Goal: Task Accomplishment & Management: Use online tool/utility

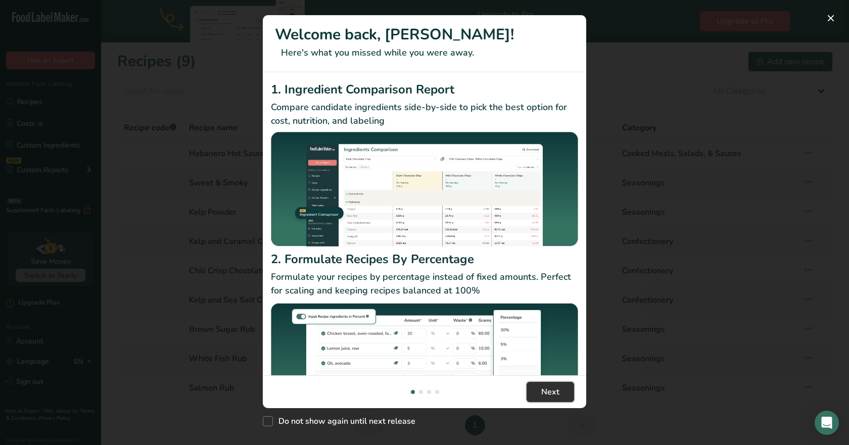
click at [542, 389] on span "Next" at bounding box center [550, 392] width 18 height 12
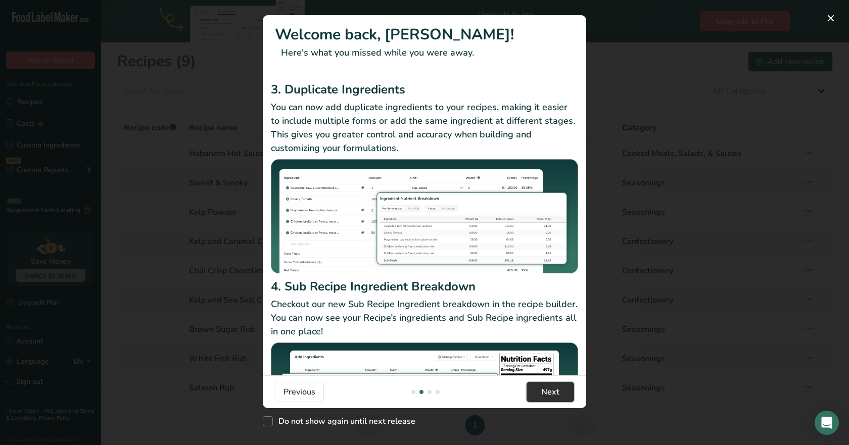
click at [542, 389] on span "Next" at bounding box center [550, 392] width 18 height 12
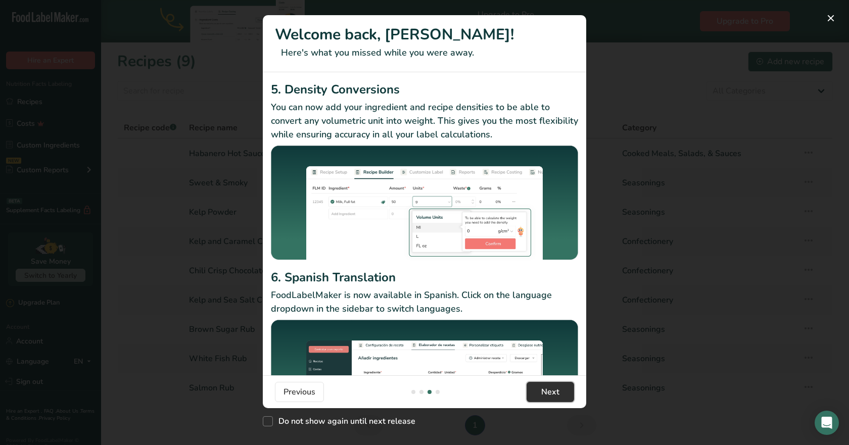
click at [542, 389] on span "Next" at bounding box center [550, 392] width 18 height 12
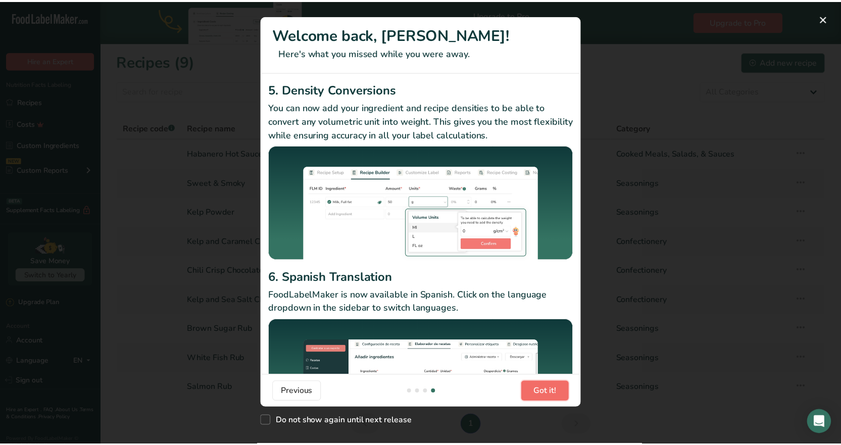
scroll to position [0, 970]
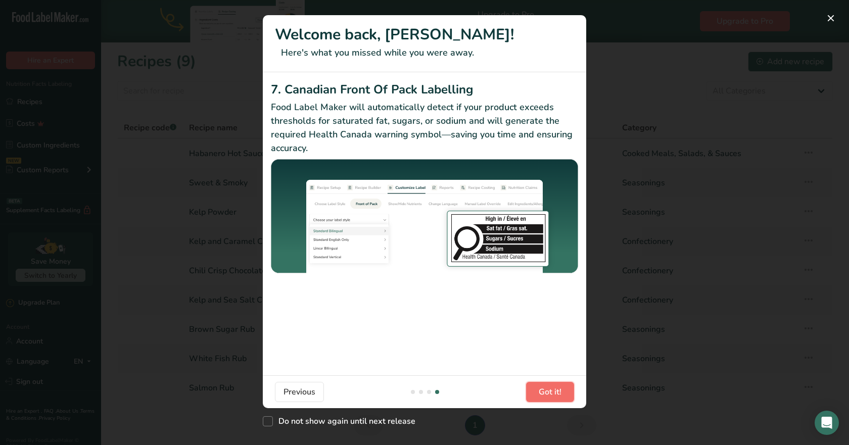
click at [542, 389] on span "Got it!" at bounding box center [549, 392] width 23 height 12
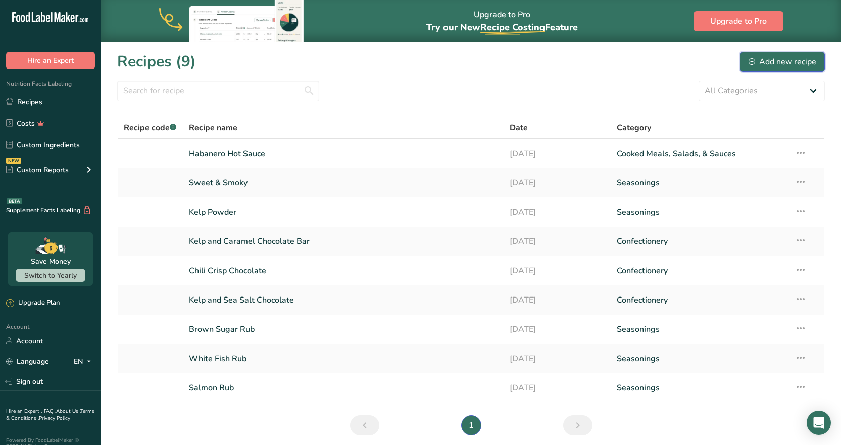
click at [763, 60] on div "Add new recipe" at bounding box center [783, 62] width 68 height 12
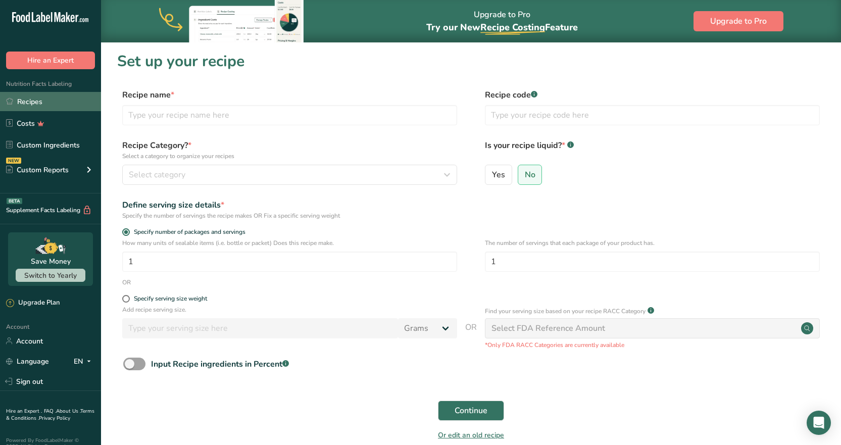
click at [55, 97] on link "Recipes" at bounding box center [50, 101] width 101 height 19
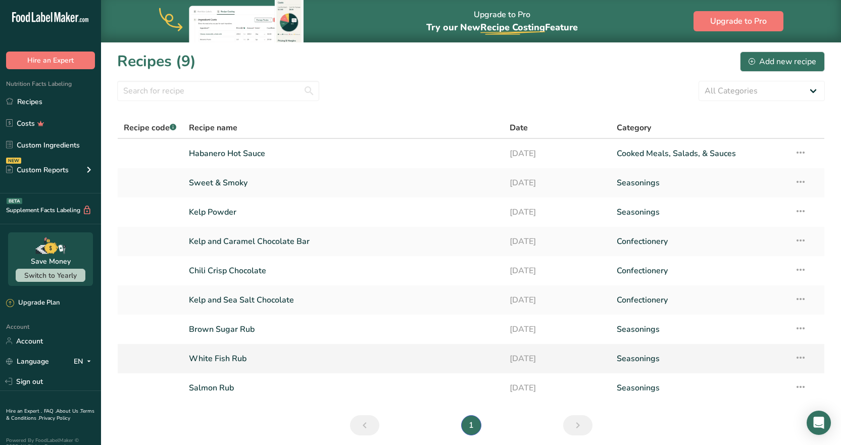
click at [798, 356] on icon at bounding box center [801, 358] width 12 height 18
click at [735, 426] on span "Duplicate Recipe" at bounding box center [707, 429] width 55 height 12
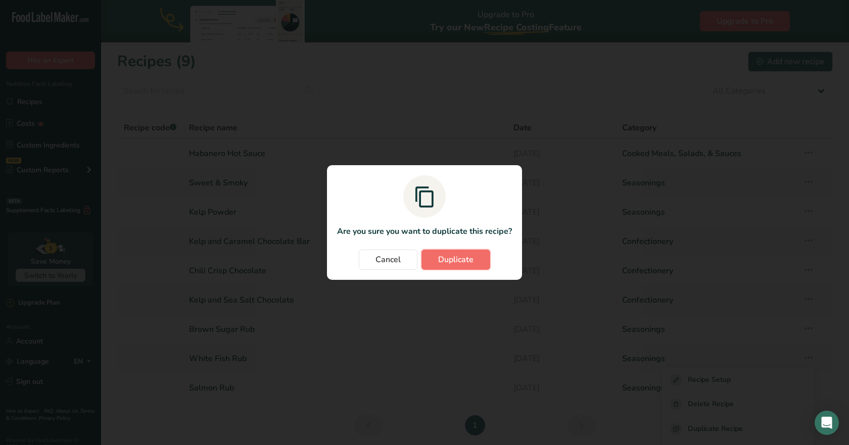
click at [448, 267] on button "Duplicate" at bounding box center [455, 260] width 69 height 20
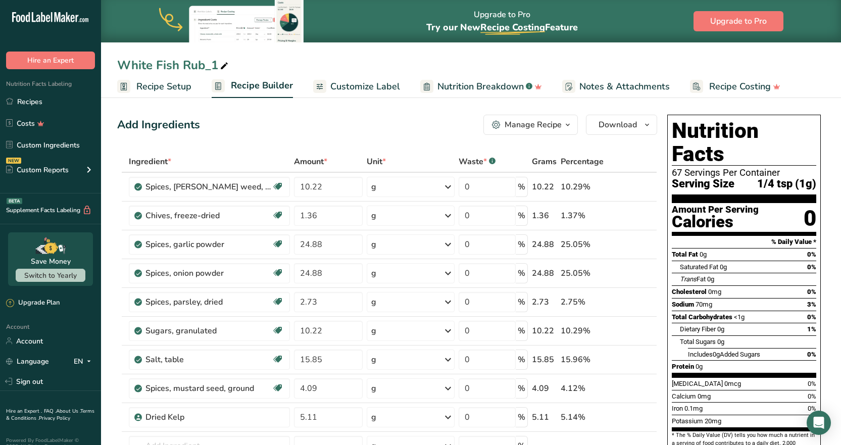
click at [222, 68] on icon at bounding box center [224, 66] width 9 height 14
click at [200, 65] on input "White Fish Rub_1" at bounding box center [471, 65] width 708 height 18
type input "[GEOGRAPHIC_DATA]"
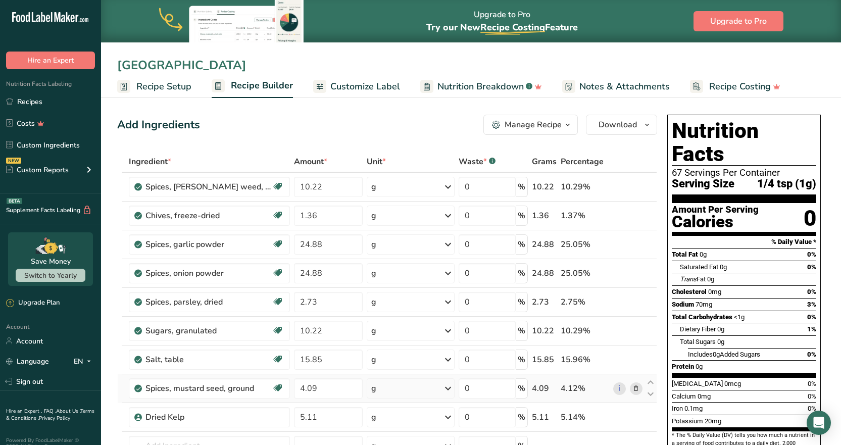
click at [640, 387] on span at bounding box center [636, 388] width 12 height 12
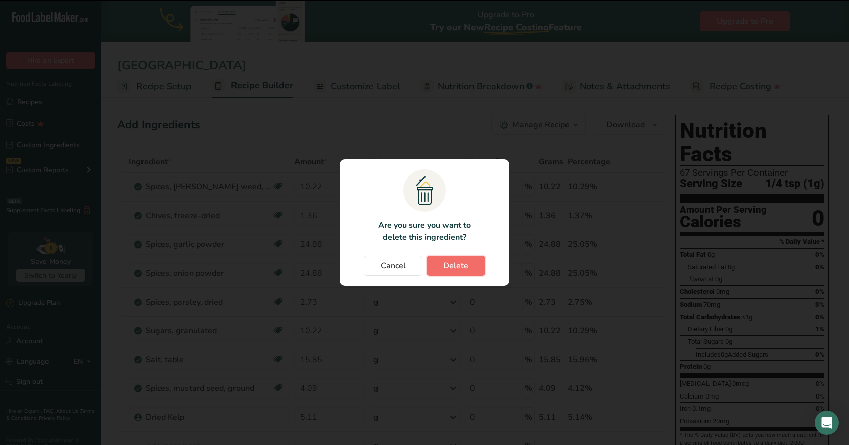
click at [454, 266] on span "Delete" at bounding box center [455, 266] width 25 height 12
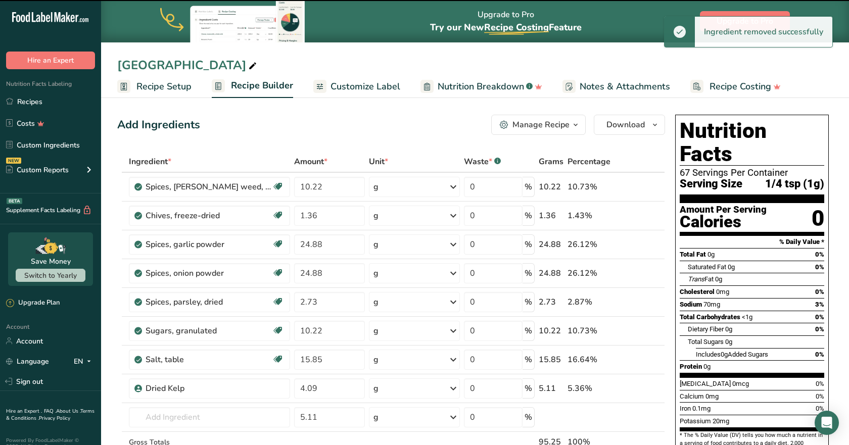
type input "5.11"
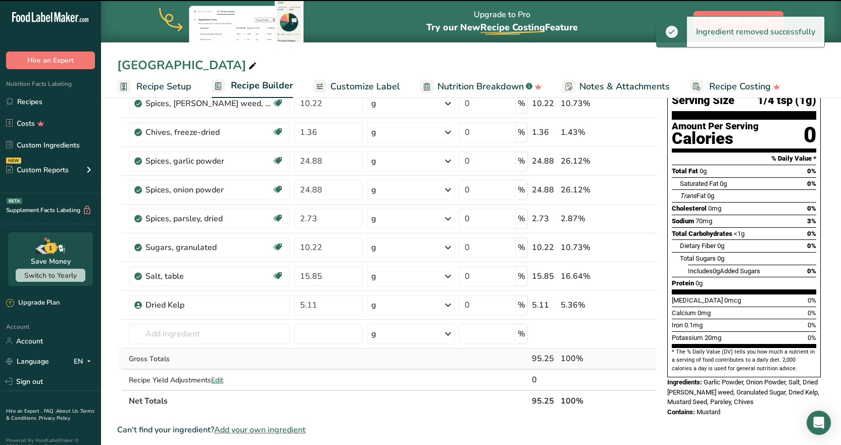
scroll to position [101, 0]
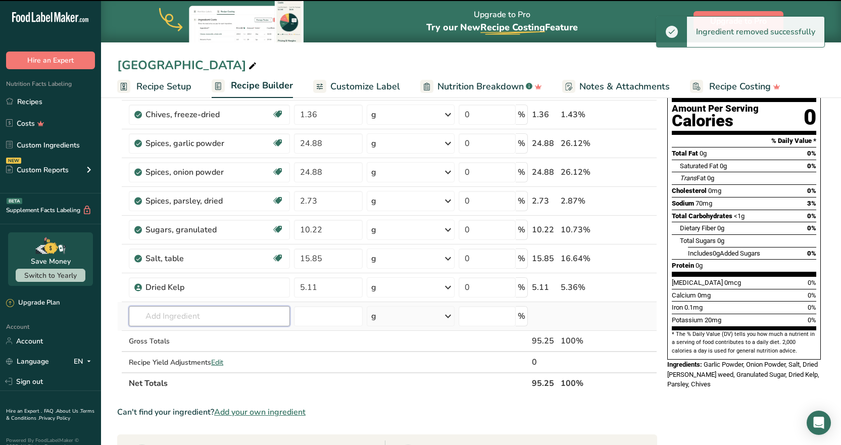
click at [210, 320] on input "text" at bounding box center [209, 316] width 161 height 20
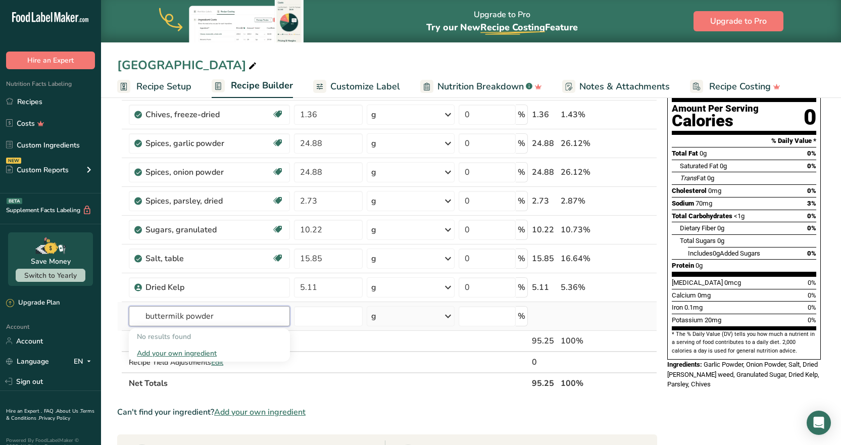
click at [187, 319] on input "buttermilk powder" at bounding box center [209, 316] width 161 height 20
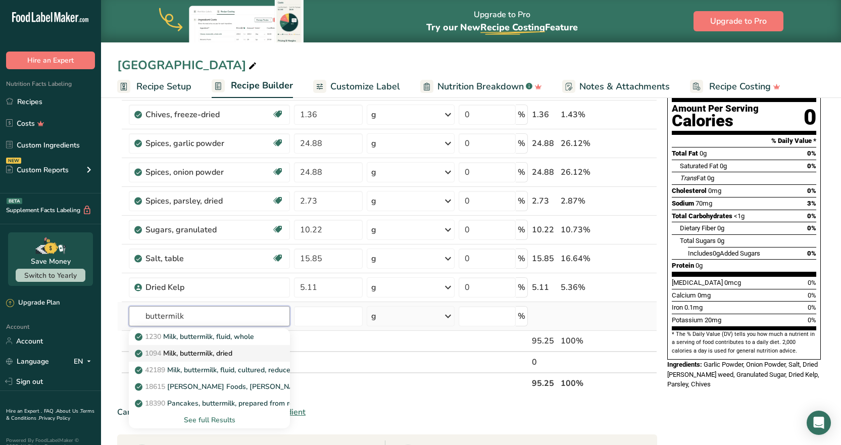
type input "buttermilk"
click at [204, 349] on p "1094 Milk, buttermilk, dried" at bounding box center [184, 353] width 95 height 11
type input "Milk, buttermilk, dried"
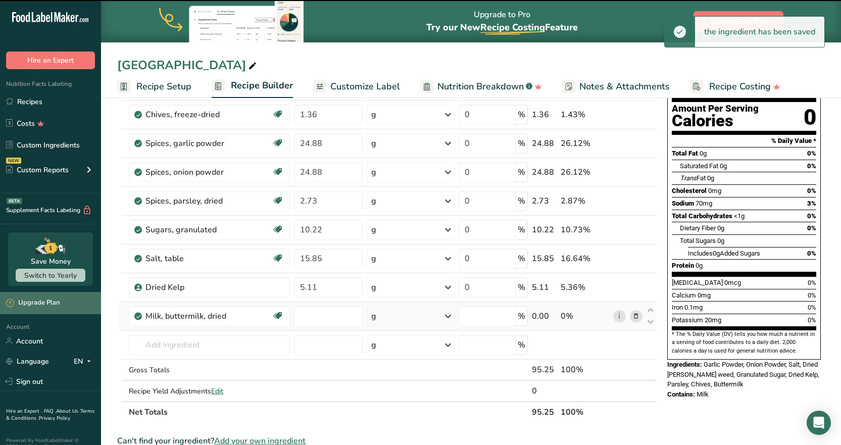
type input "0"
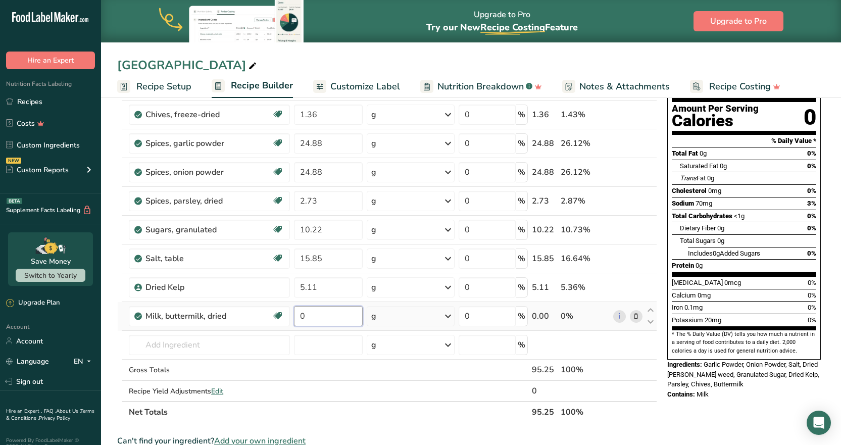
click at [309, 314] on input "0" at bounding box center [328, 316] width 69 height 20
type input "37.74"
click at [299, 288] on div "Ingredient * Amount * Unit * Waste * .a-a{fill:#347362;}.b-a{fill:#fff;} Grams …" at bounding box center [387, 236] width 540 height 373
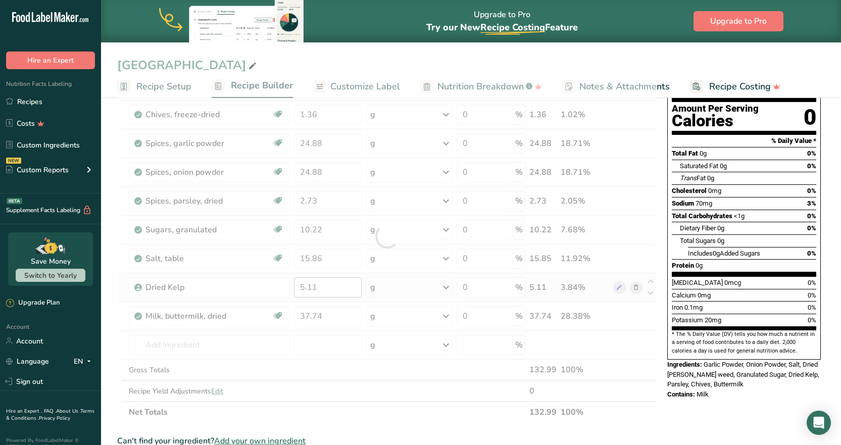
click at [299, 288] on div at bounding box center [387, 236] width 540 height 373
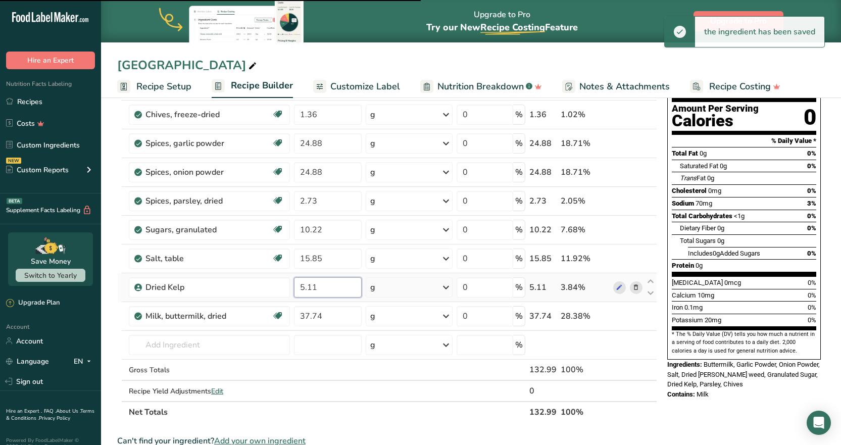
click at [303, 287] on input "5.11" at bounding box center [328, 287] width 68 height 20
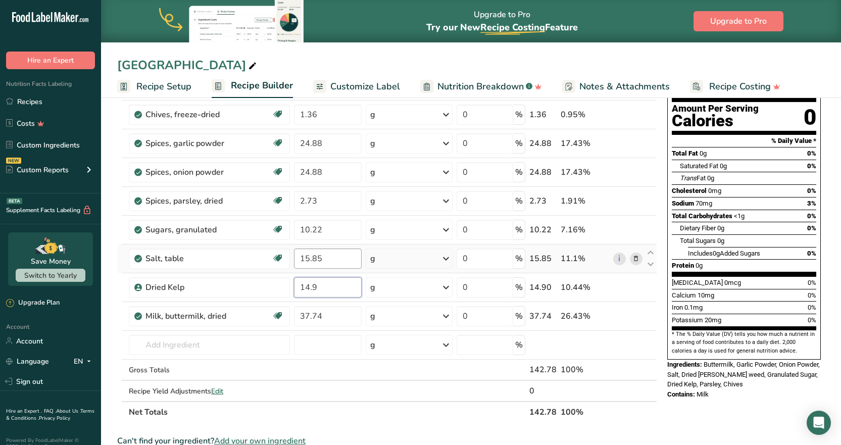
type input "14.9"
click at [301, 256] on div "Ingredient * Amount * Unit * Waste * .a-a{fill:#347362;}.b-a{fill:#fff;} Grams …" at bounding box center [387, 236] width 540 height 373
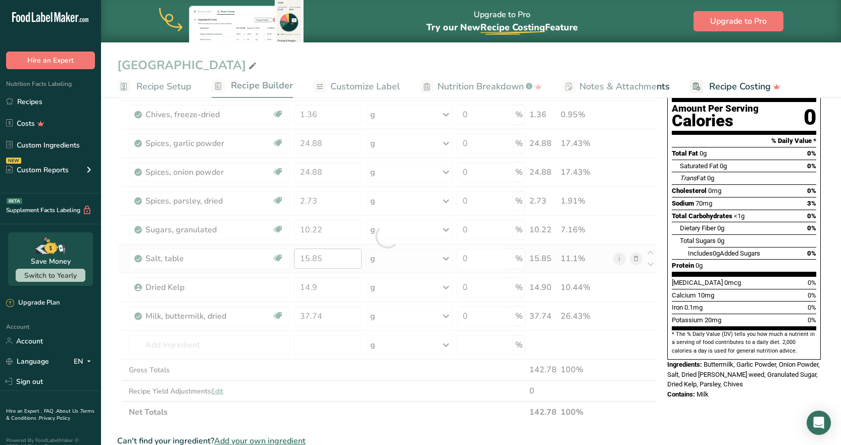
click at [302, 256] on div at bounding box center [387, 236] width 540 height 373
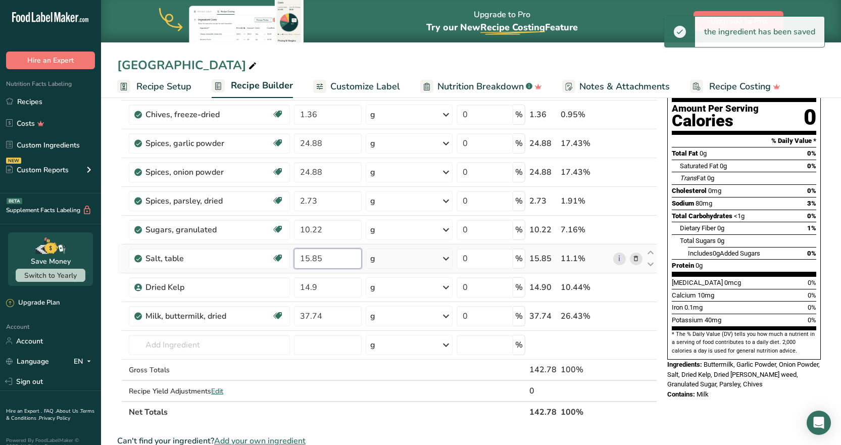
click at [302, 256] on input "15.85" at bounding box center [328, 259] width 68 height 20
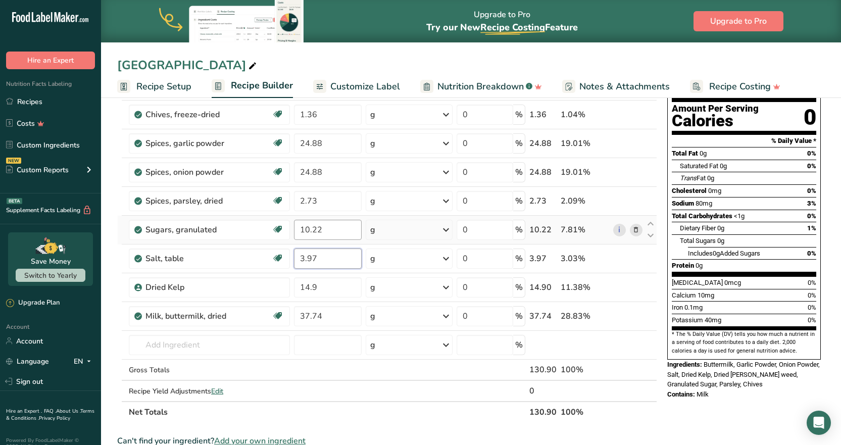
type input "3.97"
click at [297, 227] on div "Ingredient * Amount * Unit * Waste * .a-a{fill:#347362;}.b-a{fill:#fff;} Grams …" at bounding box center [387, 236] width 540 height 373
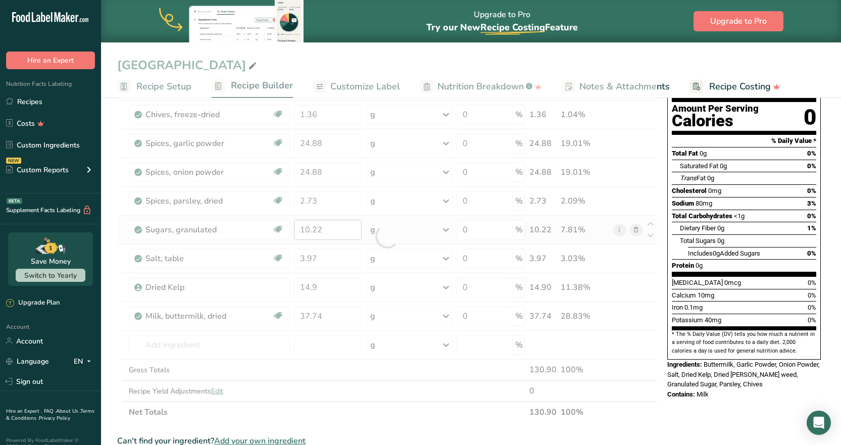
click at [297, 227] on div at bounding box center [387, 236] width 540 height 373
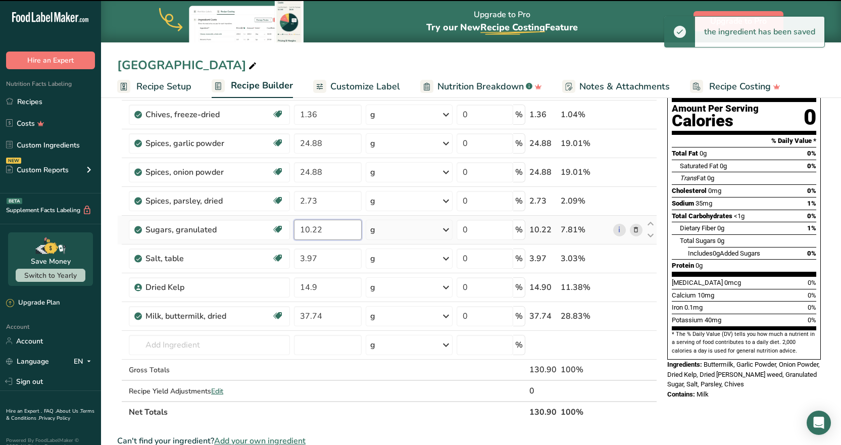
click at [303, 228] on input "10.22" at bounding box center [328, 230] width 68 height 20
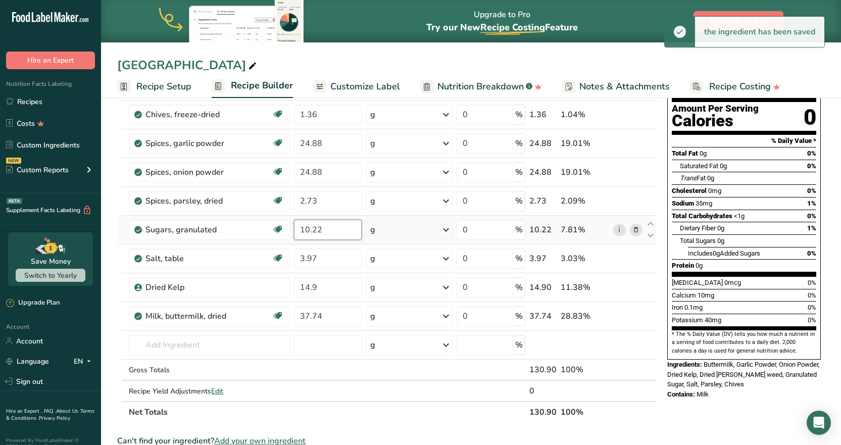
click at [303, 228] on input "10.22" at bounding box center [328, 230] width 68 height 20
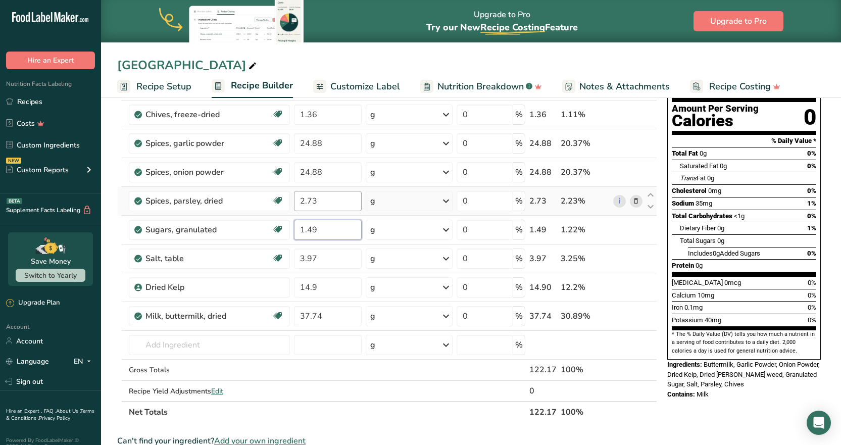
type input "1.49"
click at [292, 200] on div "Ingredient * Amount * Unit * Waste * .a-a{fill:#347362;}.b-a{fill:#fff;} Grams …" at bounding box center [387, 236] width 540 height 373
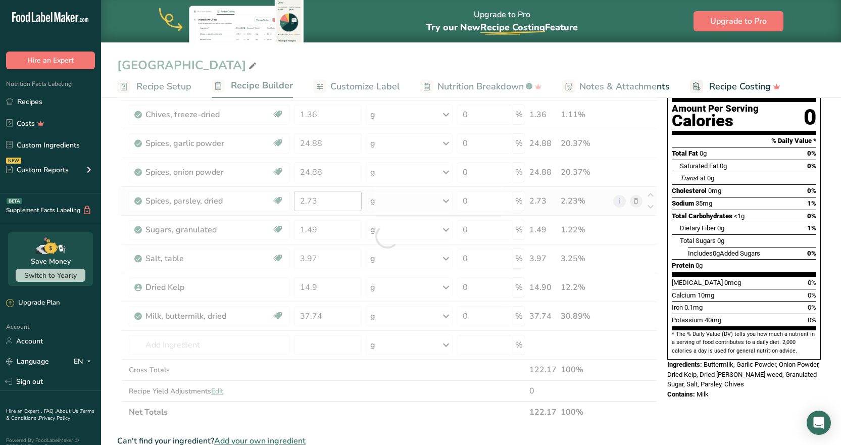
click at [292, 200] on div at bounding box center [387, 236] width 540 height 373
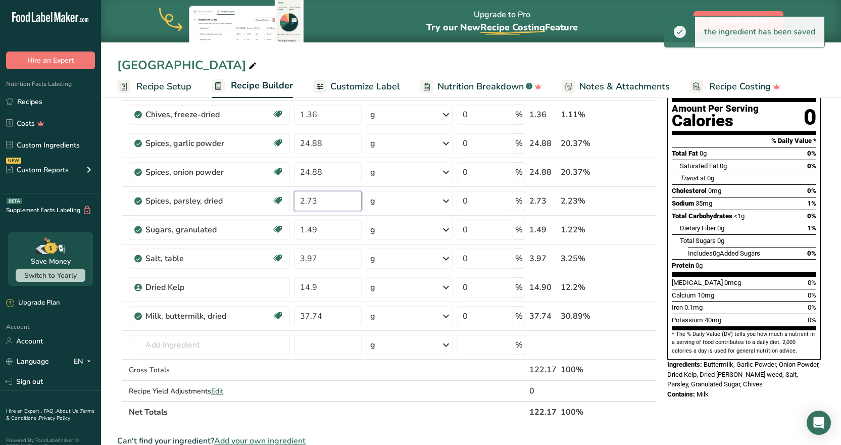
click at [299, 200] on input "2.73" at bounding box center [328, 201] width 68 height 20
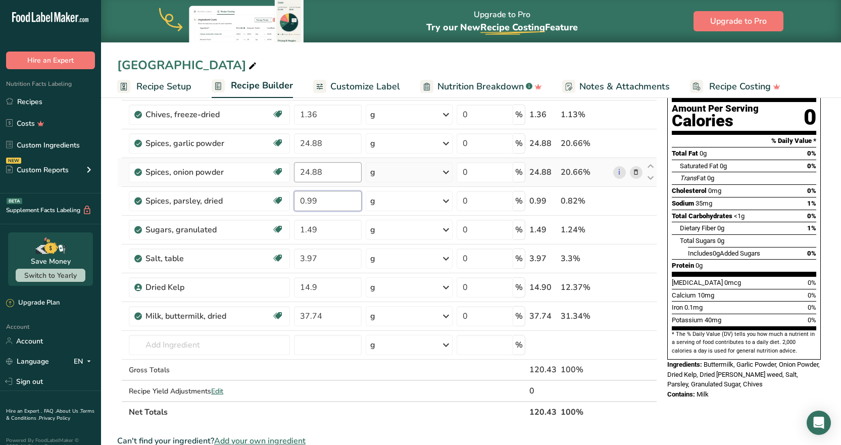
type input "0.99"
click at [295, 168] on div "Ingredient * Amount * Unit * Waste * .a-a{fill:#347362;}.b-a{fill:#fff;} Grams …" at bounding box center [387, 236] width 540 height 373
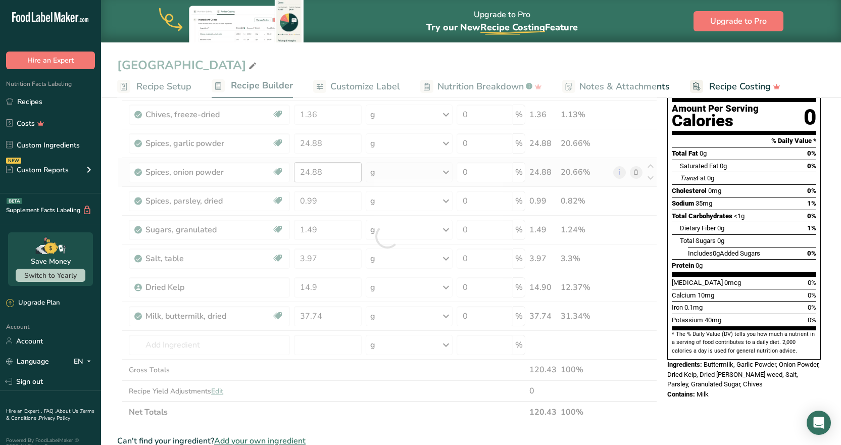
click at [295, 168] on div at bounding box center [387, 236] width 540 height 373
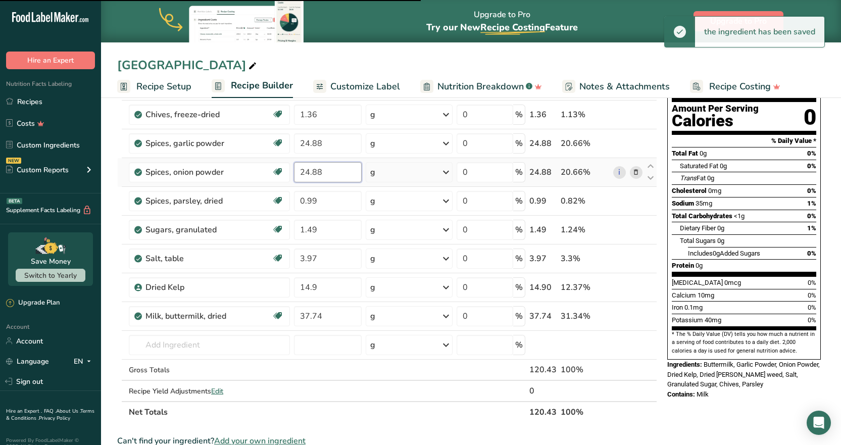
click at [302, 172] on input "24.88" at bounding box center [328, 172] width 68 height 20
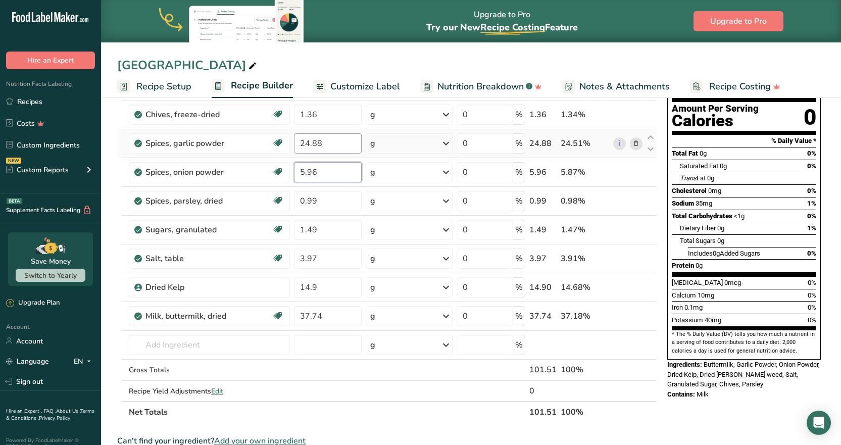
type input "5.96"
click at [309, 145] on div "Ingredient * Amount * Unit * Waste * .a-a{fill:#347362;}.b-a{fill:#fff;} Grams …" at bounding box center [387, 236] width 540 height 373
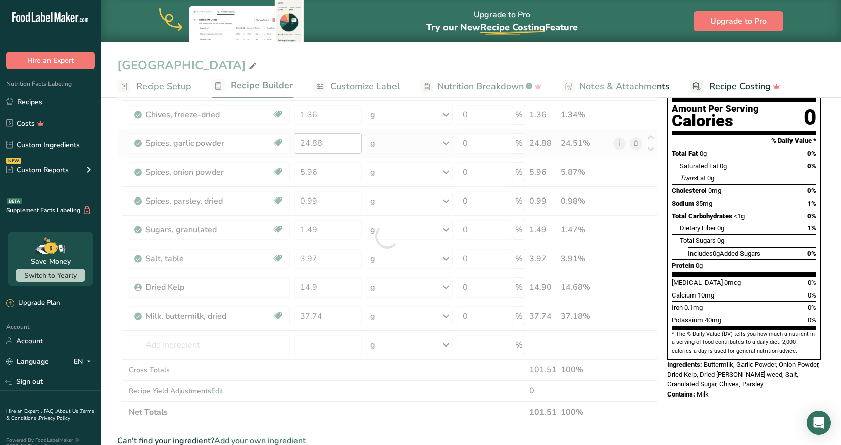
click at [309, 145] on div at bounding box center [387, 236] width 540 height 373
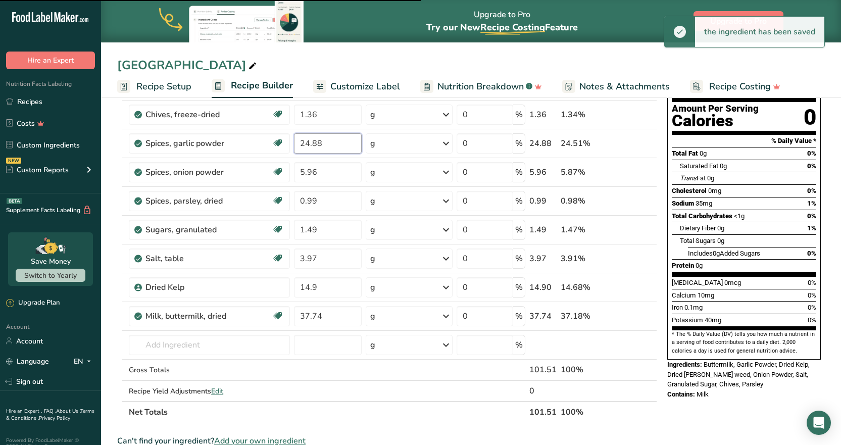
click at [306, 143] on input "24.88" at bounding box center [328, 143] width 68 height 20
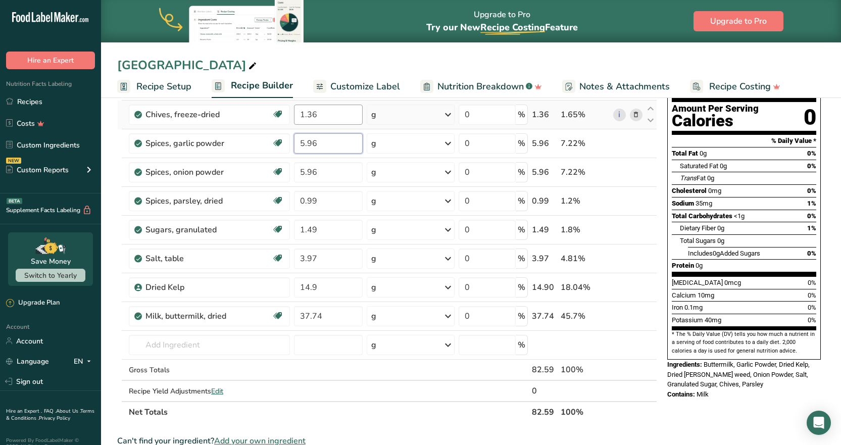
type input "5.96"
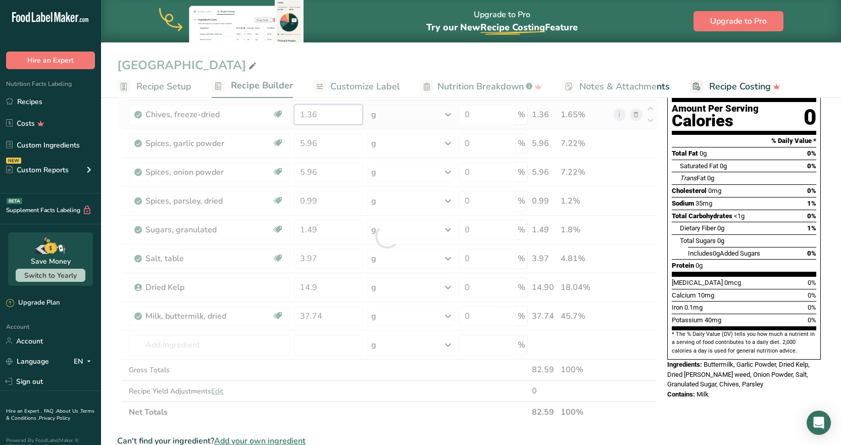
click at [309, 111] on div "Ingredient * Amount * Unit * Waste * .a-a{fill:#347362;}.b-a{fill:#fff;} Grams …" at bounding box center [387, 236] width 540 height 373
click at [309, 111] on div at bounding box center [387, 236] width 540 height 373
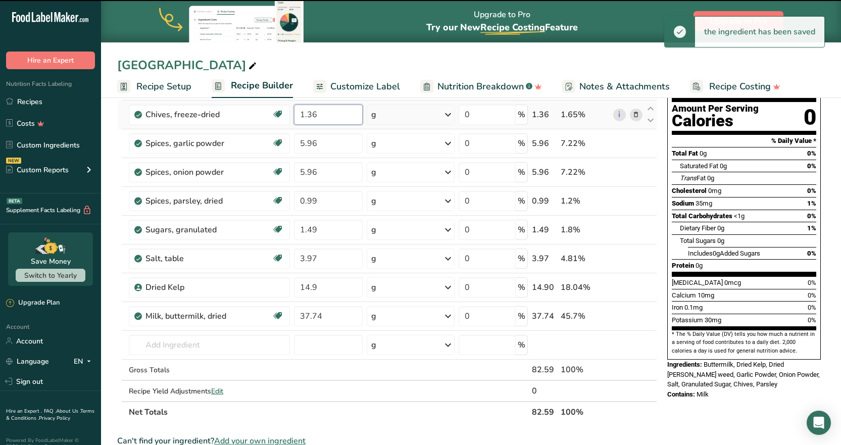
click at [300, 116] on input "1.36" at bounding box center [328, 115] width 69 height 20
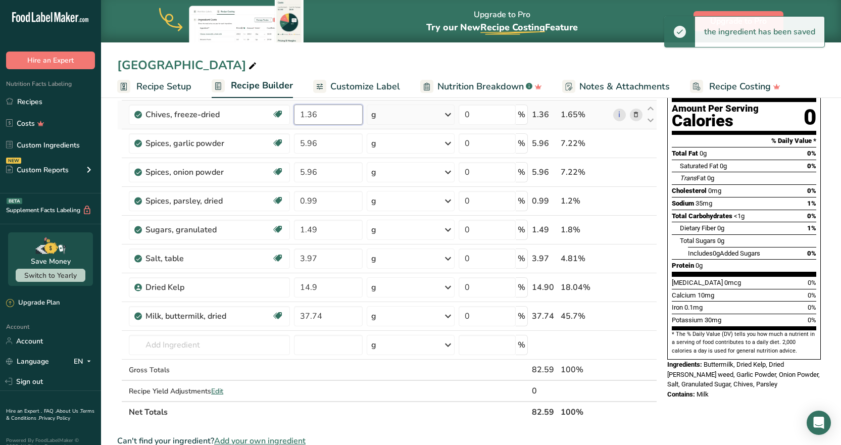
click at [300, 116] on input "1.36" at bounding box center [328, 115] width 69 height 20
type input "0.99"
click at [262, 374] on div "Ingredient * Amount * Unit * Waste * .a-a{fill:#347362;}.b-a{fill:#fff;} Grams …" at bounding box center [387, 236] width 540 height 373
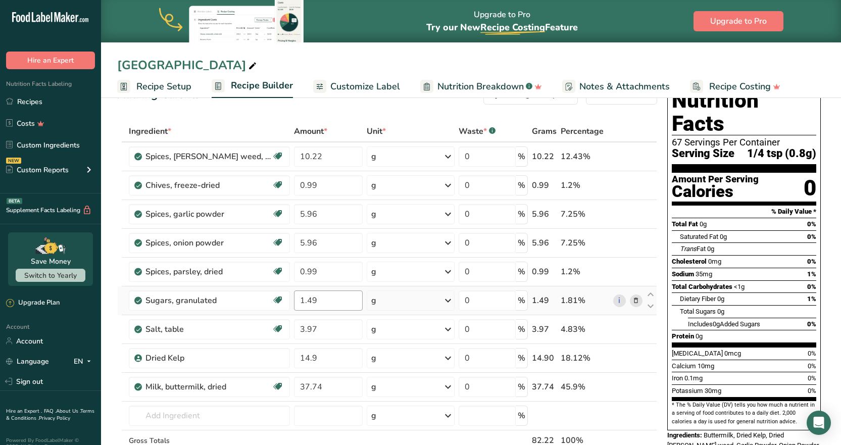
scroll to position [0, 0]
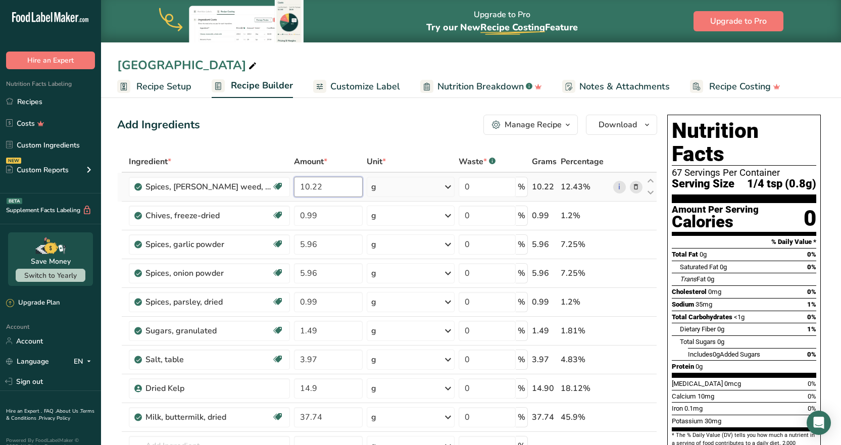
click at [295, 190] on input "10.22" at bounding box center [328, 187] width 69 height 20
type input "1.99"
click at [323, 129] on div "Add Ingredients Manage Recipe Delete Recipe Duplicate Recipe Scale Recipe Save …" at bounding box center [387, 125] width 540 height 20
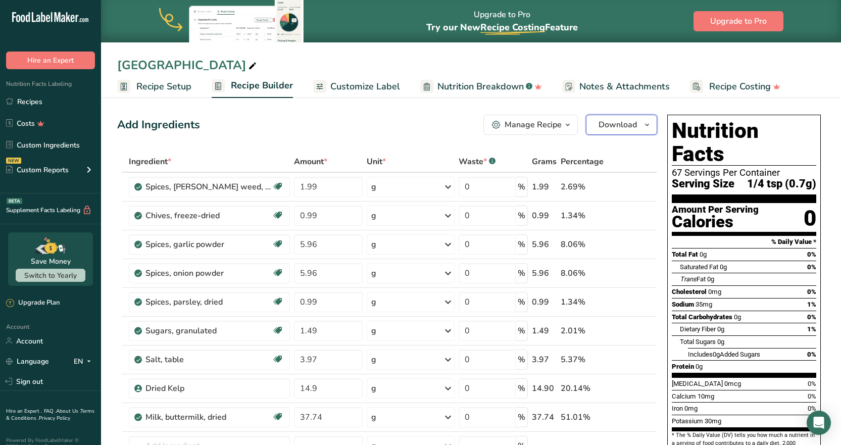
click at [639, 128] on button "Download" at bounding box center [621, 125] width 71 height 20
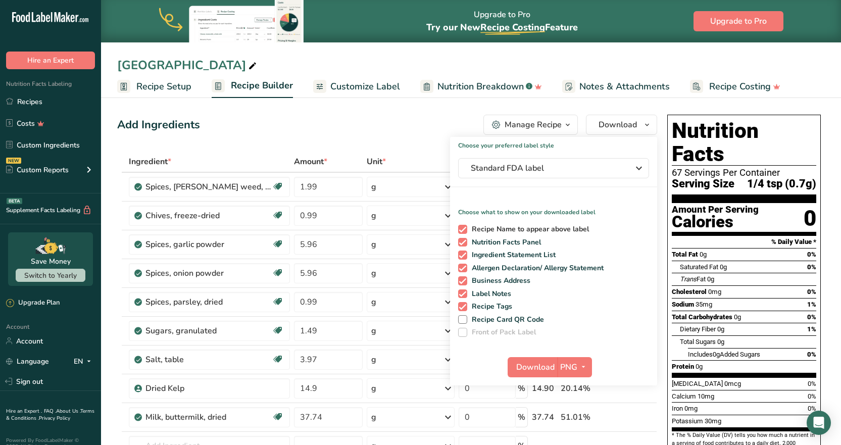
click at [510, 230] on span "Recipe Name to appear above label" at bounding box center [528, 229] width 122 height 9
click at [465, 230] on input "Recipe Name to appear above label" at bounding box center [461, 229] width 7 height 7
checkbox input "false"
click at [506, 253] on span "Ingredient Statement List" at bounding box center [511, 255] width 89 height 9
click at [465, 253] on input "Ingredient Statement List" at bounding box center [461, 255] width 7 height 7
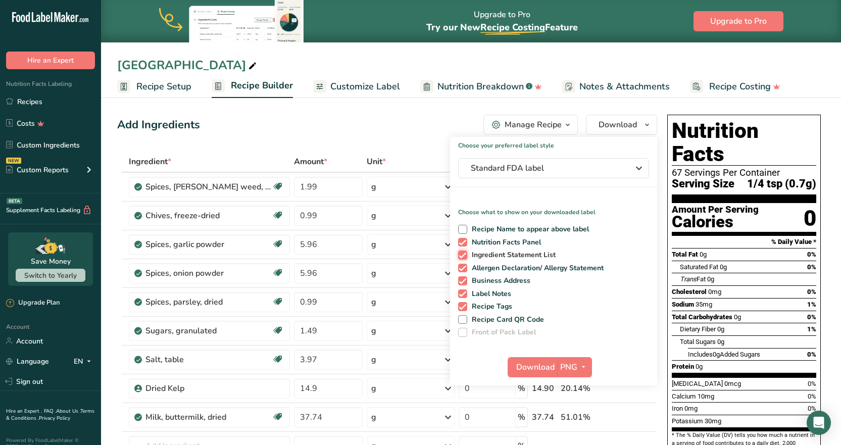
checkbox input "false"
click at [506, 269] on span "Allergen Declaration/ Allergy Statement" at bounding box center [535, 268] width 137 height 9
click at [465, 269] on input "Allergen Declaration/ Allergy Statement" at bounding box center [461, 268] width 7 height 7
checkbox input "false"
click at [501, 279] on span "Business Address" at bounding box center [499, 280] width 64 height 9
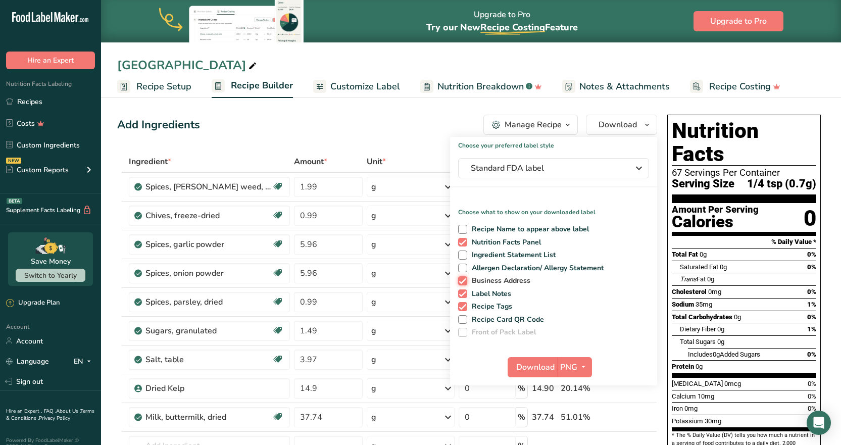
click at [465, 279] on input "Business Address" at bounding box center [461, 280] width 7 height 7
checkbox input "false"
click at [495, 299] on div "Recipe Name to appear above label Nutrition Facts Panel Ingredient Statement Li…" at bounding box center [553, 279] width 207 height 116
click at [495, 305] on span "Recipe Tags" at bounding box center [489, 306] width 45 height 9
click at [465, 305] on input "Recipe Tags" at bounding box center [461, 306] width 7 height 7
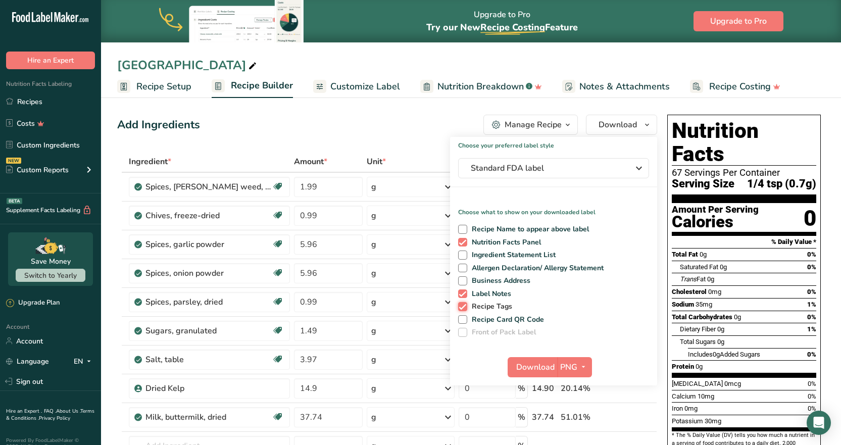
checkbox input "false"
click at [494, 291] on span "Label Notes" at bounding box center [489, 293] width 44 height 9
click at [465, 291] on input "Label Notes" at bounding box center [461, 293] width 7 height 7
checkbox input "false"
click at [521, 370] on span "Download" at bounding box center [535, 367] width 38 height 12
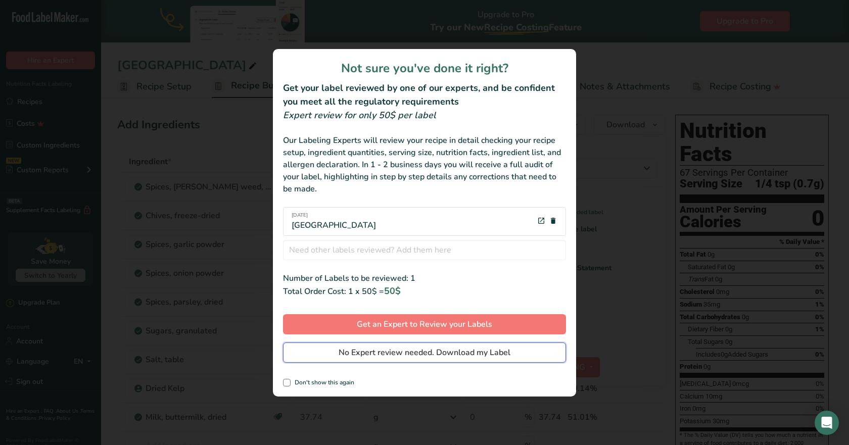
click at [402, 353] on span "No Expert review needed. Download my Label" at bounding box center [424, 353] width 172 height 12
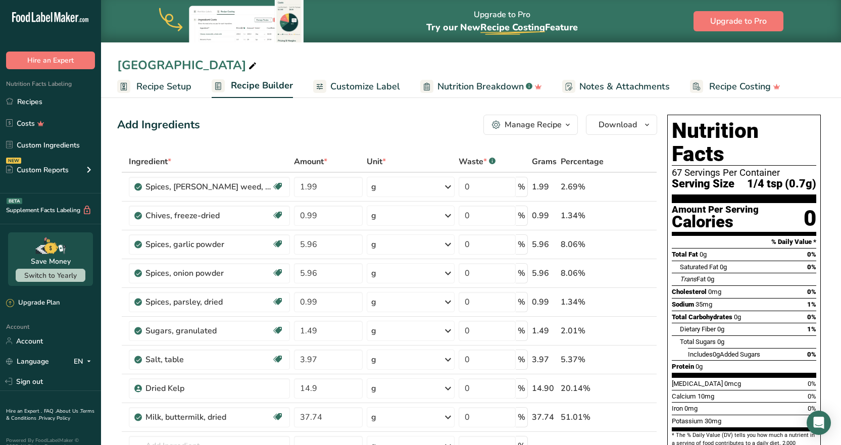
click at [172, 85] on span "Recipe Setup" at bounding box center [163, 87] width 55 height 14
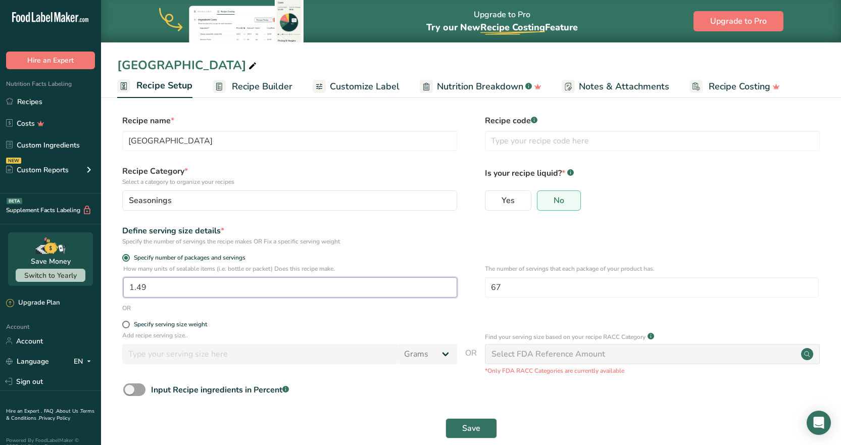
click at [143, 285] on input "1.49" at bounding box center [290, 287] width 334 height 20
click at [158, 323] on div "Specify serving size weight" at bounding box center [170, 325] width 73 height 8
click at [129, 323] on input "Specify serving size weight" at bounding box center [125, 324] width 7 height 7
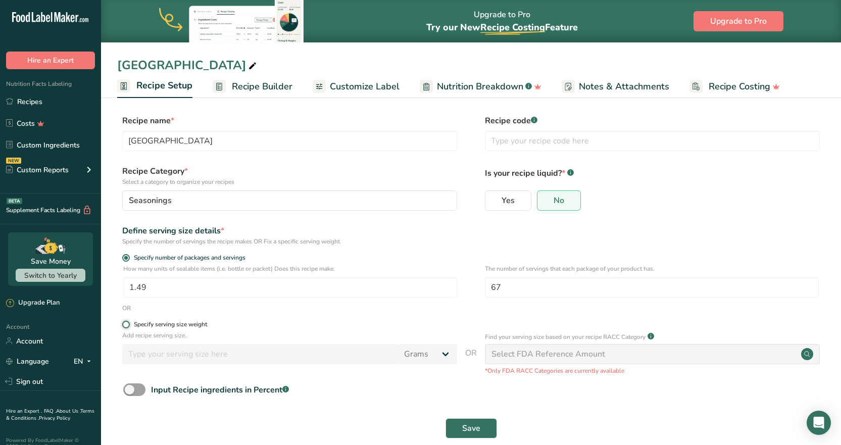
radio input "true"
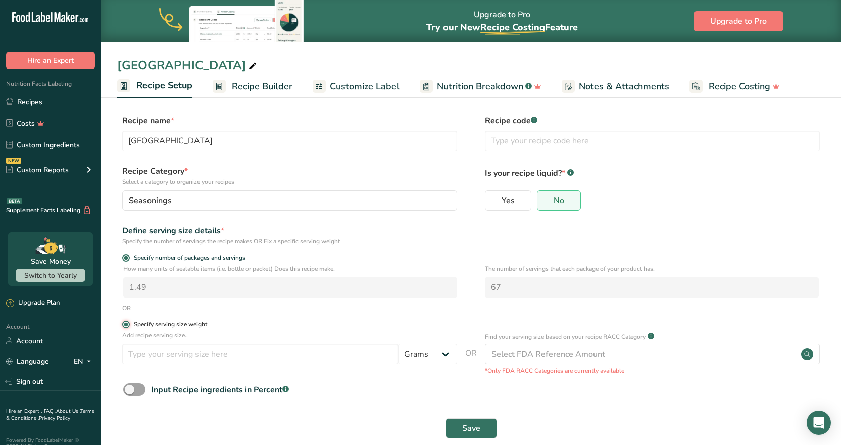
radio input "false"
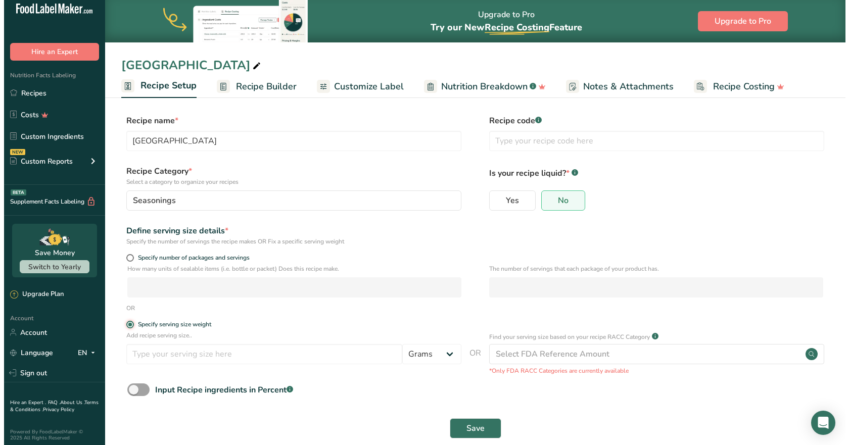
scroll to position [13, 0]
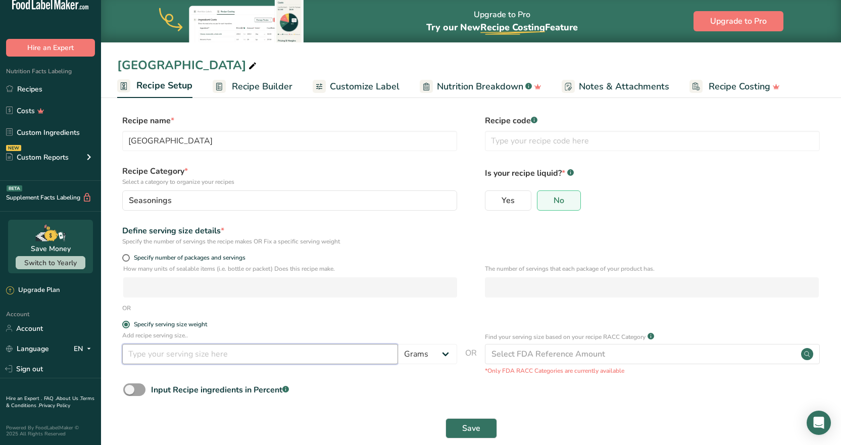
click at [206, 353] on input "number" at bounding box center [260, 354] width 276 height 20
type input "0.7"
click at [543, 350] on div "Select FDA Reference Amount" at bounding box center [549, 354] width 114 height 12
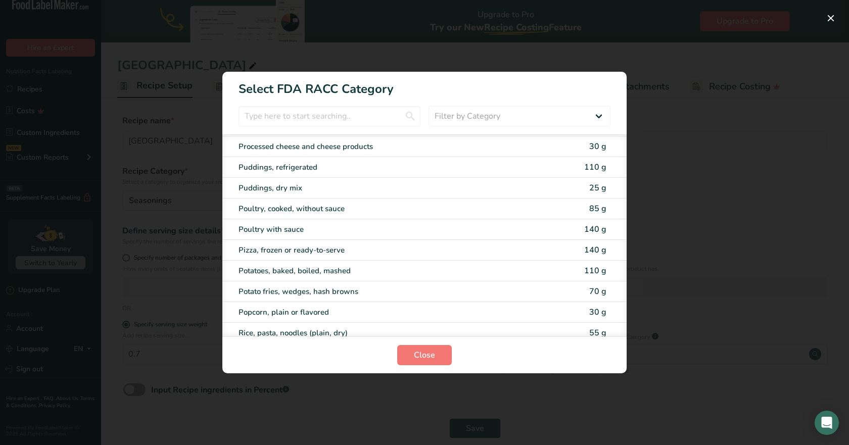
scroll to position [1515, 0]
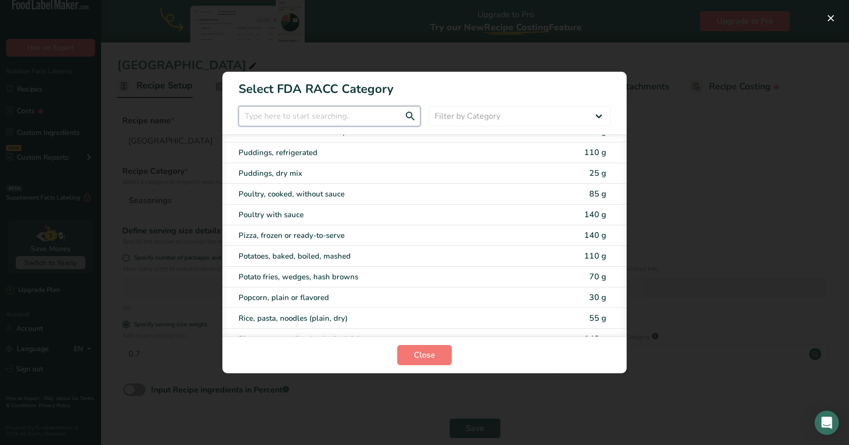
click at [297, 117] on input "RACC Category Selection Modal" at bounding box center [329, 116] width 182 height 20
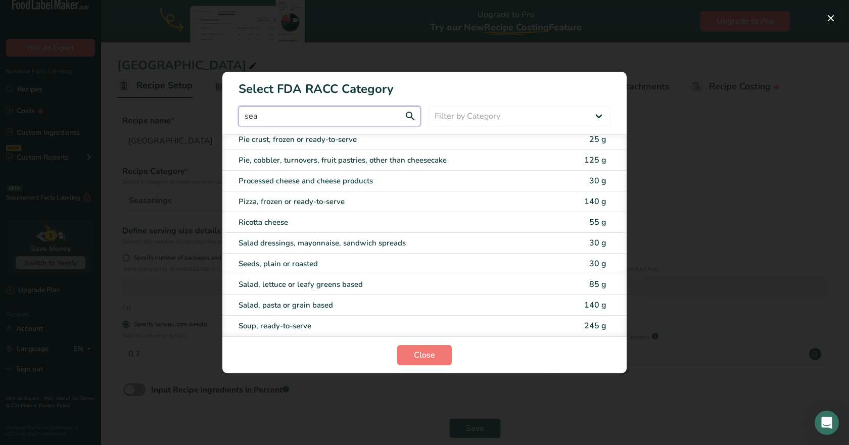
scroll to position [0, 0]
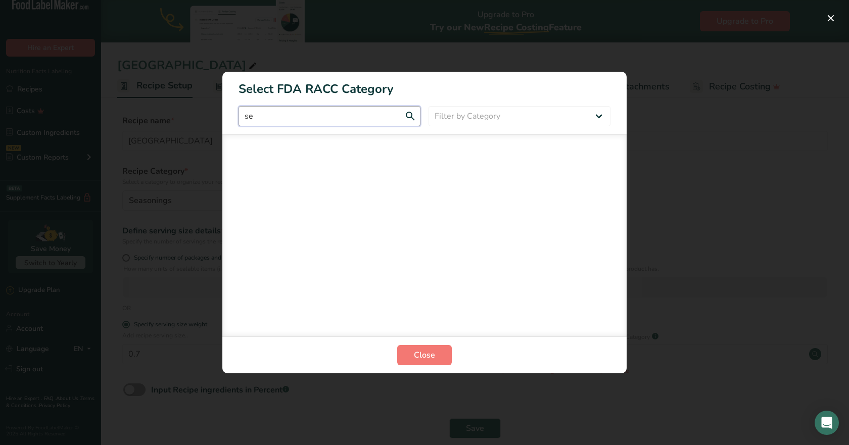
type input "s"
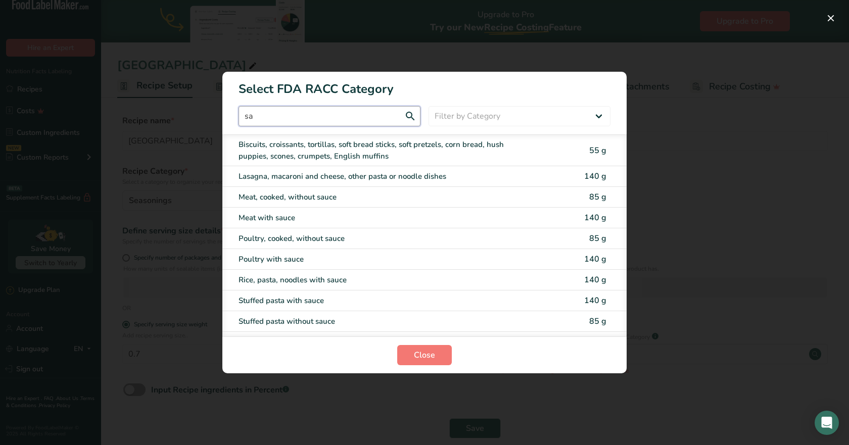
type input "s"
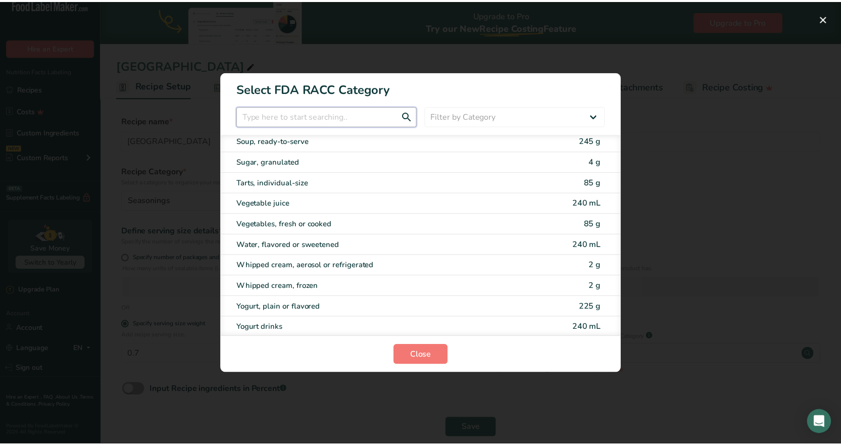
scroll to position [1984, 0]
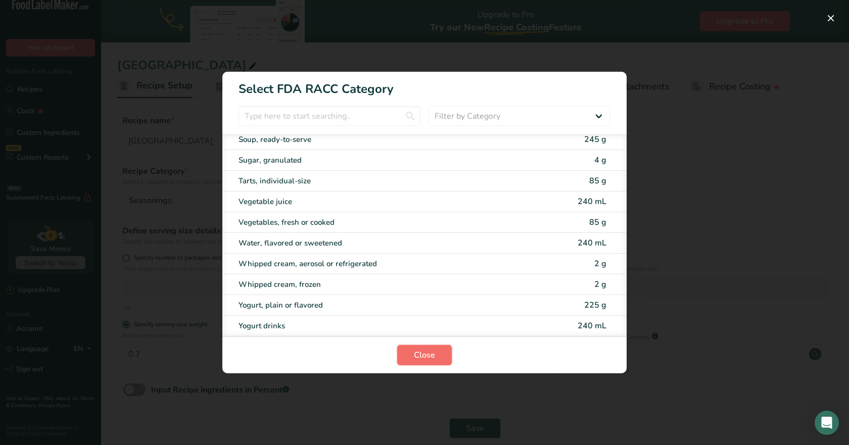
click at [434, 359] on span "Close" at bounding box center [424, 355] width 21 height 12
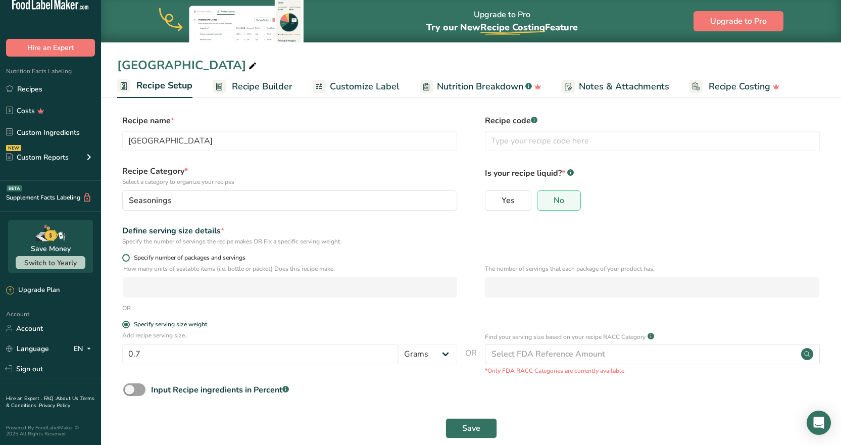
click at [126, 258] on span at bounding box center [126, 258] width 8 height 8
click at [126, 258] on input "Specify number of packages and servings" at bounding box center [125, 258] width 7 height 7
radio input "true"
radio input "false"
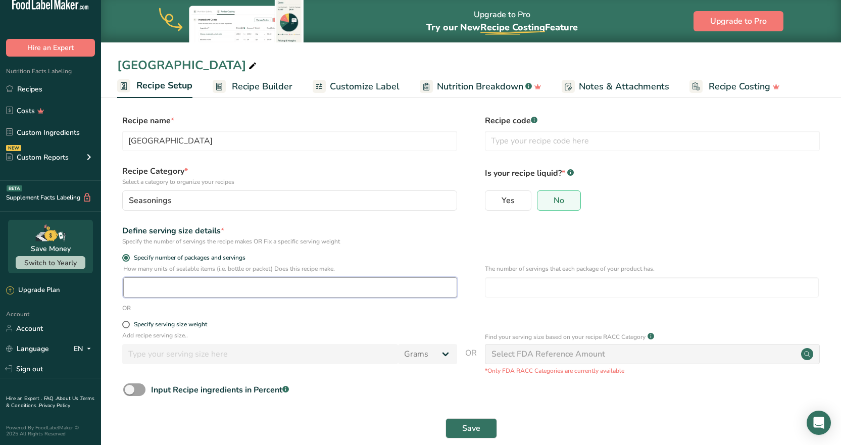
click at [256, 288] on input "number" at bounding box center [290, 287] width 334 height 20
type input "1"
click at [535, 290] on input "number" at bounding box center [652, 287] width 334 height 20
click at [510, 289] on input "number" at bounding box center [652, 287] width 334 height 20
type input "105"
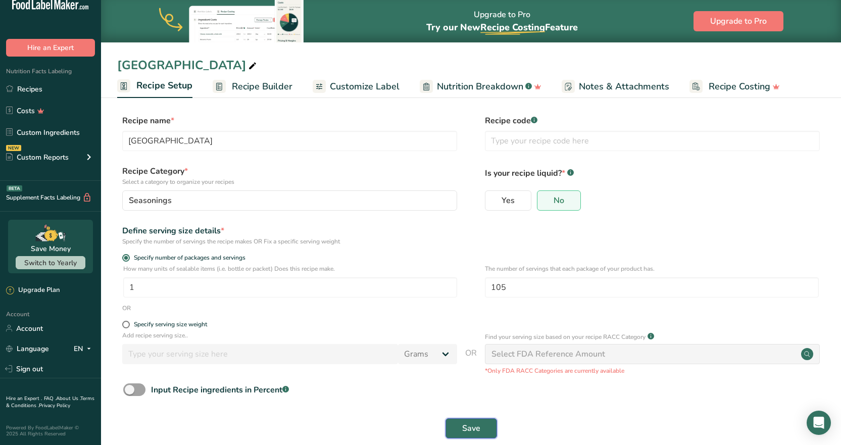
click at [473, 421] on button "Save" at bounding box center [472, 428] width 52 height 20
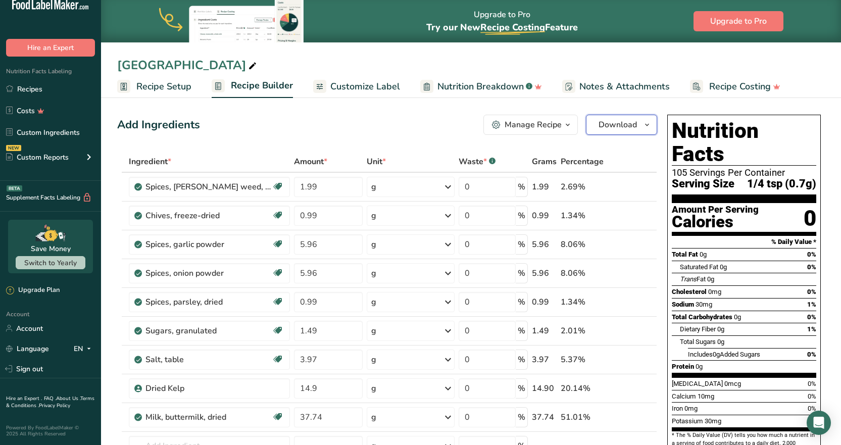
click at [606, 124] on span "Download" at bounding box center [618, 125] width 38 height 12
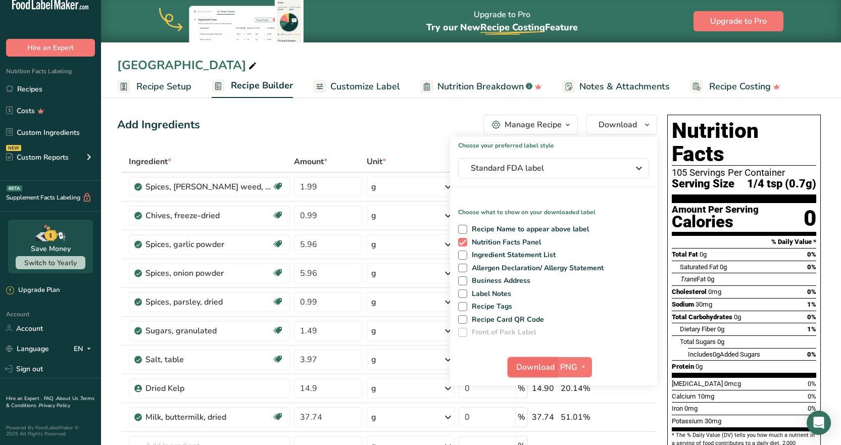
click at [525, 363] on span "Download" at bounding box center [535, 367] width 38 height 12
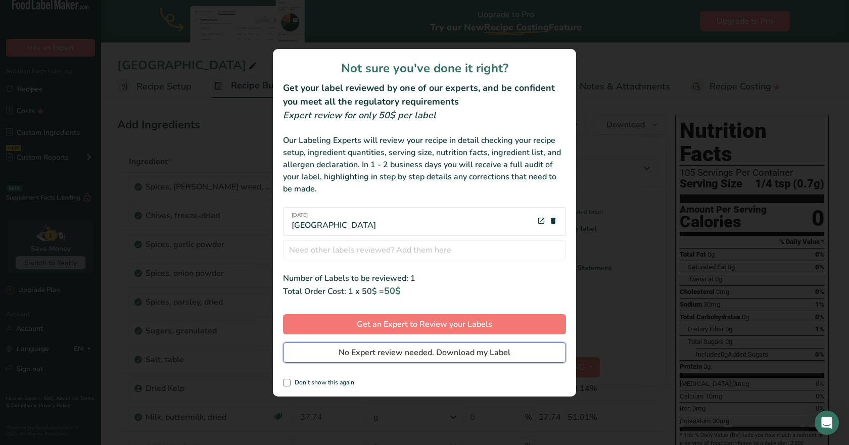
click at [372, 347] on span "No Expert review needed. Download my Label" at bounding box center [424, 353] width 172 height 12
